Goal: Use online tool/utility: Utilize a website feature to perform a specific function

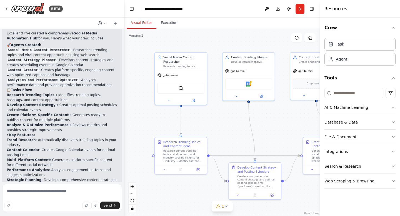
scroll to position [489, 0]
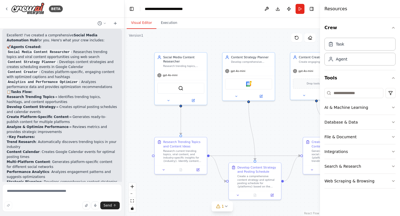
click at [229, 119] on div ".deletable-edge-delete-btn { width: 20px; height: 20px; border: 0px solid #ffff…" at bounding box center [221, 122] width 195 height 187
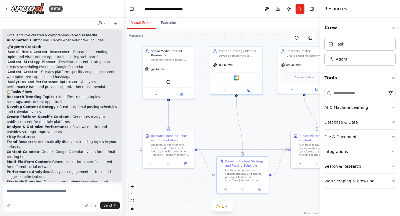
drag, startPoint x: 229, startPoint y: 119, endPoint x: 217, endPoint y: 113, distance: 13.8
click at [217, 113] on div ".deletable-edge-delete-btn { width: 20px; height: 20px; border: 0px solid #ffff…" at bounding box center [221, 122] width 195 height 187
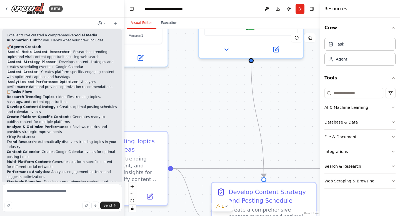
drag, startPoint x: 185, startPoint y: 113, endPoint x: 203, endPoint y: 112, distance: 18.1
click at [204, 112] on div ".deletable-edge-delete-btn { width: 20px; height: 20px; border: 0px solid #ffff…" at bounding box center [221, 122] width 195 height 187
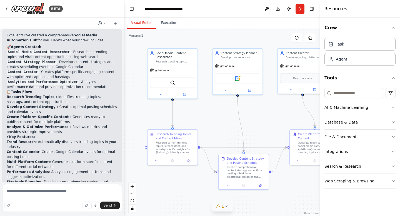
click at [222, 208] on span "1" at bounding box center [222, 206] width 2 height 6
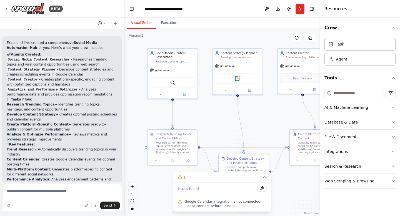
scroll to position [483, 0]
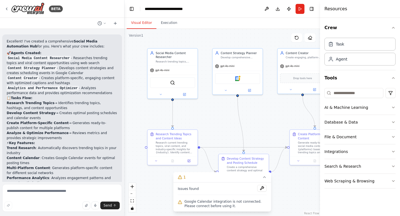
drag, startPoint x: 84, startPoint y: 58, endPoint x: 73, endPoint y: 53, distance: 12.4
click at [73, 55] on li "Social Media Content Researcher - Researches trending topics and viral content …" at bounding box center [62, 60] width 111 height 10
drag, startPoint x: 81, startPoint y: 68, endPoint x: 60, endPoint y: 62, distance: 22.1
click at [60, 65] on li "Content Strategy Planner - Develops content strategies and creates scheduling e…" at bounding box center [62, 70] width 111 height 10
drag, startPoint x: 71, startPoint y: 77, endPoint x: 47, endPoint y: 71, distance: 24.9
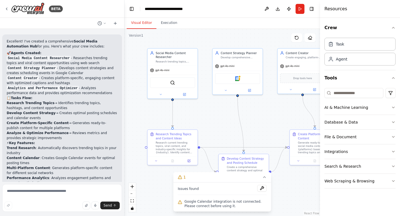
click at [47, 75] on li "Content Creator - Creates platform-specific, engaging content with optimized ca…" at bounding box center [62, 80] width 111 height 10
click at [45, 100] on li "Research Trending Topics → Identifies trending topics, hashtags, and content op…" at bounding box center [62, 105] width 111 height 10
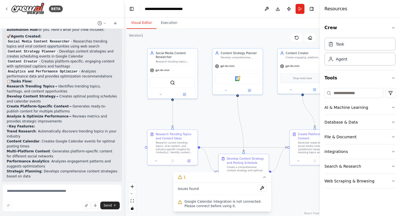
scroll to position [500, 0]
drag, startPoint x: 53, startPoint y: 85, endPoint x: 51, endPoint y: 81, distance: 4.9
click at [51, 83] on li "Research Trending Topics → Identifies trending topics, hashtags, and content op…" at bounding box center [62, 88] width 111 height 10
click at [57, 94] on li "Develop Content Strategy → Creates optimal posting schedules and calendar events" at bounding box center [62, 98] width 111 height 10
drag, startPoint x: 55, startPoint y: 90, endPoint x: 55, endPoint y: 97, distance: 6.7
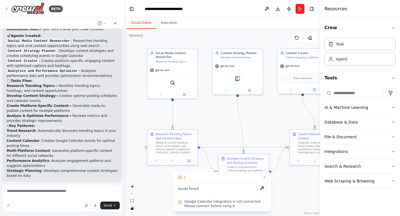
click at [55, 97] on li "Develop Content Strategy → Creates optimal posting schedules and calendar events" at bounding box center [62, 98] width 111 height 10
drag, startPoint x: 69, startPoint y: 101, endPoint x: 69, endPoint y: 105, distance: 3.3
click at [69, 105] on li "Create Platform-Specific Content → Generates ready-to-publish content for multi…" at bounding box center [62, 108] width 111 height 10
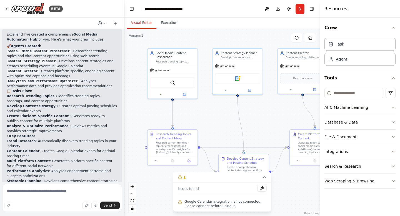
scroll to position [488, 0]
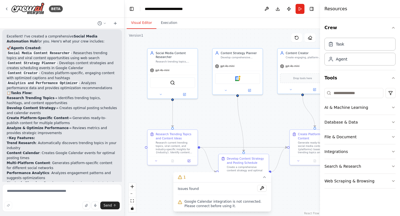
click at [70, 105] on li "Develop Content Strategy → Creates optimal posting schedules and calendar events" at bounding box center [62, 110] width 111 height 10
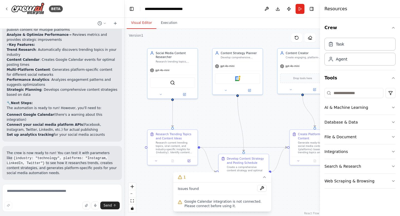
scroll to position [583, 0]
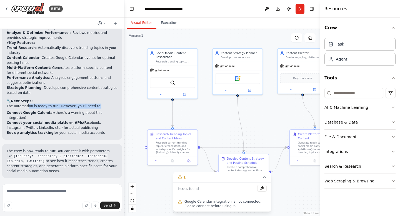
drag, startPoint x: 96, startPoint y: 101, endPoint x: 27, endPoint y: 100, distance: 69.1
click at [27, 103] on p "The automation is ready to run! However, you'll need to:" at bounding box center [62, 105] width 111 height 5
click at [47, 111] on strong "Connect Google Calendar" at bounding box center [30, 113] width 47 height 4
drag, startPoint x: 107, startPoint y: 108, endPoint x: 65, endPoint y: 108, distance: 41.9
click at [65, 110] on li "Connect Google Calendar (there's a warning about this integration)" at bounding box center [62, 115] width 111 height 10
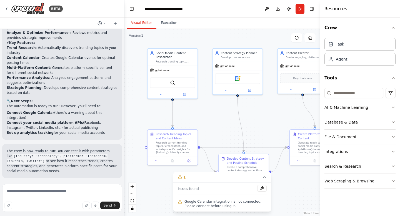
click at [65, 120] on li "Connect your social media platform APIs (Facebook, Instagram, Twitter, LinkedIn…" at bounding box center [62, 125] width 111 height 10
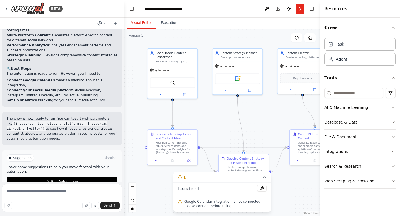
scroll to position [619, 0]
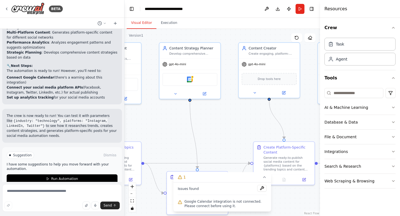
drag, startPoint x: 287, startPoint y: 116, endPoint x: 242, endPoint y: 126, distance: 45.8
click at [242, 126] on div ".deletable-edge-delete-btn { width: 20px; height: 20px; border: 0px solid #ffff…" at bounding box center [221, 122] width 195 height 187
click at [391, 29] on icon "button" at bounding box center [393, 28] width 4 height 4
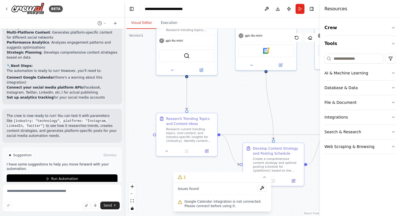
drag, startPoint x: 176, startPoint y: 126, endPoint x: 252, endPoint y: 97, distance: 81.2
click at [252, 97] on div ".deletable-edge-delete-btn { width: 20px; height: 20px; border: 0px solid #ffff…" at bounding box center [221, 122] width 195 height 187
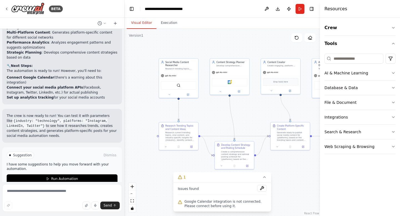
drag, startPoint x: 247, startPoint y: 99, endPoint x: 214, endPoint y: 113, distance: 35.7
click at [214, 113] on div ".deletable-edge-delete-btn { width: 20px; height: 20px; border: 0px solid #ffff…" at bounding box center [221, 122] width 195 height 187
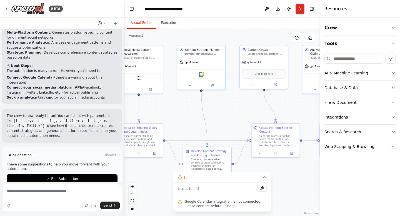
drag, startPoint x: 216, startPoint y: 107, endPoint x: 187, endPoint y: 106, distance: 29.7
click at [187, 106] on div ".deletable-edge-delete-btn { width: 20px; height: 20px; border: 0px solid #ffff…" at bounding box center [221, 122] width 195 height 187
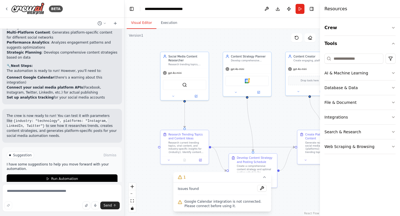
drag, startPoint x: 246, startPoint y: 98, endPoint x: 292, endPoint y: 104, distance: 46.2
click at [292, 104] on div ".deletable-edge-delete-btn { width: 20px; height: 20px; border: 0px solid #ffff…" at bounding box center [221, 122] width 195 height 187
click at [35, 192] on textarea at bounding box center [62, 198] width 120 height 28
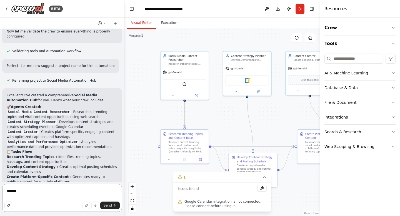
scroll to position [430, 0]
drag, startPoint x: 67, startPoint y: 131, endPoint x: 4, endPoint y: 107, distance: 67.8
click at [4, 107] on div "Excellent! I've created a comprehensive Social Media Automation Hub for you. He…" at bounding box center [62, 190] width 120 height 205
copy ol "Social Media Content Researcher - Researches trending topics and viral content …"
click at [26, 189] on textarea "*******" at bounding box center [62, 198] width 120 height 28
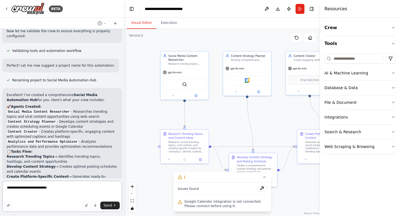
paste textarea "**********"
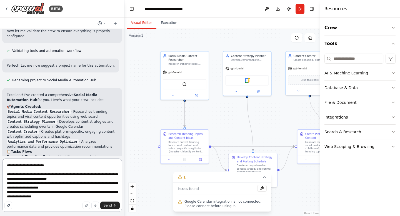
click at [81, 177] on textarea "**********" at bounding box center [62, 184] width 120 height 53
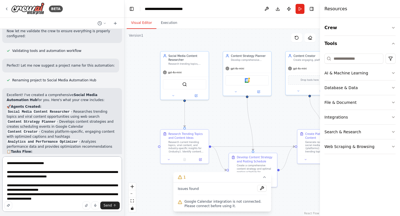
click at [80, 189] on textarea "**********" at bounding box center [62, 183] width 120 height 55
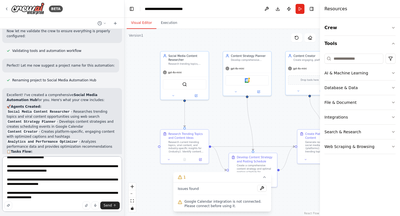
scroll to position [7, 0]
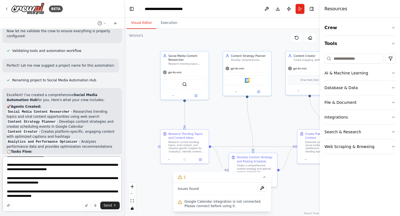
drag, startPoint x: 69, startPoint y: 183, endPoint x: 97, endPoint y: 179, distance: 28.5
click at [97, 179] on textarea "**********" at bounding box center [62, 183] width 120 height 55
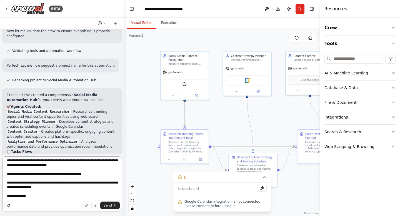
scroll to position [21, 0]
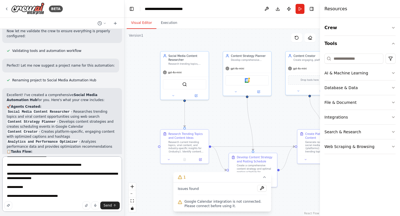
click at [82, 195] on textarea "**********" at bounding box center [62, 183] width 120 height 55
type textarea "**********"
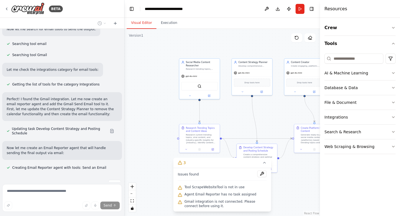
scroll to position [974, 0]
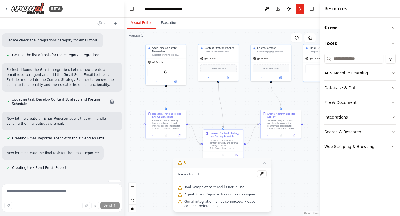
drag, startPoint x: 300, startPoint y: 175, endPoint x: 267, endPoint y: 161, distance: 36.2
click at [267, 161] on div "Version 1 Show Tools Hide Agents .deletable-edge-delete-btn { width: 20px; heig…" at bounding box center [221, 122] width 195 height 187
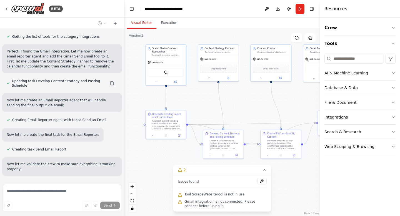
scroll to position [1008, 0]
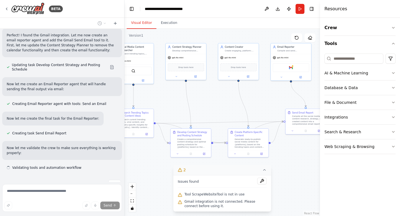
drag, startPoint x: 298, startPoint y: 176, endPoint x: 265, endPoint y: 175, distance: 32.5
click at [265, 175] on div "Version 1 Show Tools Hide Agents .deletable-edge-delete-btn { width: 20px; heig…" at bounding box center [221, 122] width 195 height 187
